Goal: Find specific page/section: Find specific page/section

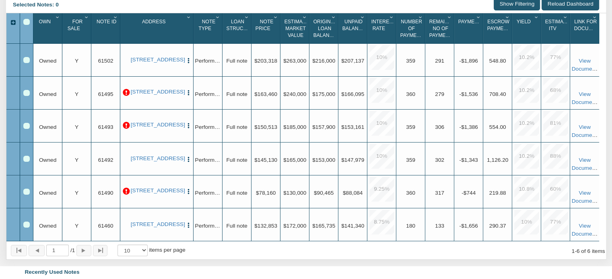
scroll to position [161, 0]
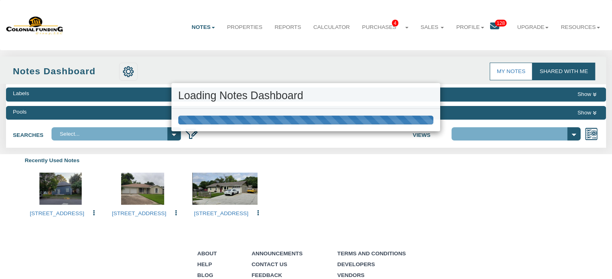
select select "316"
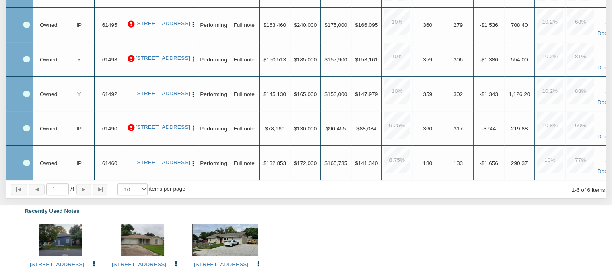
scroll to position [161, 0]
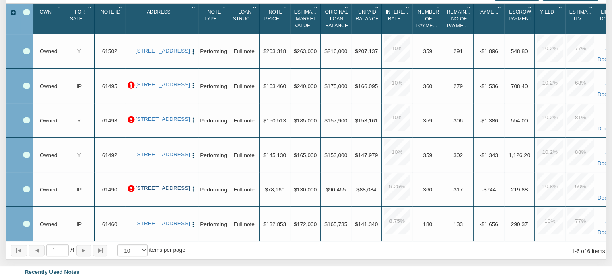
click at [167, 189] on link "[STREET_ADDRESS]" at bounding box center [162, 188] width 52 height 6
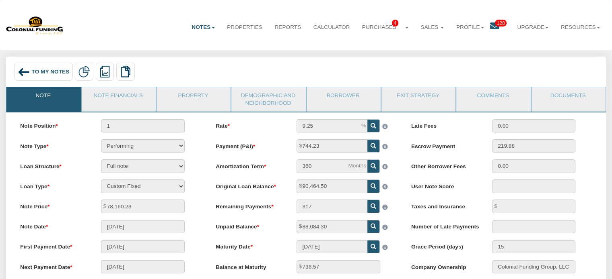
click at [490, 31] on icon at bounding box center [494, 26] width 9 height 9
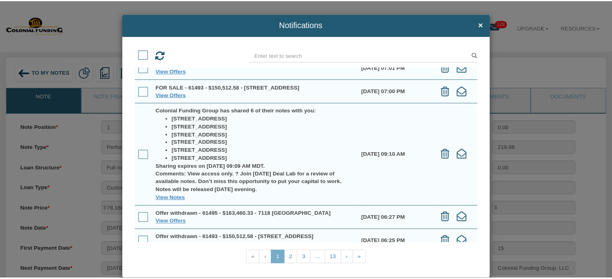
scroll to position [121, 0]
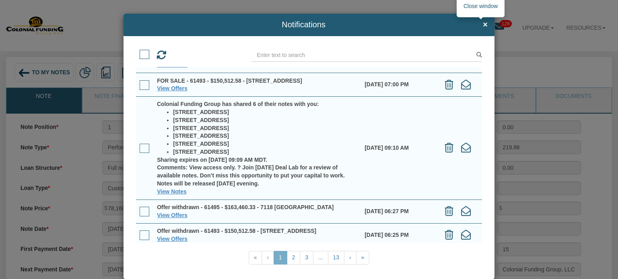
click at [483, 25] on span "×" at bounding box center [485, 25] width 5 height 9
